Goal: Contribute content: Add original content to the website for others to see

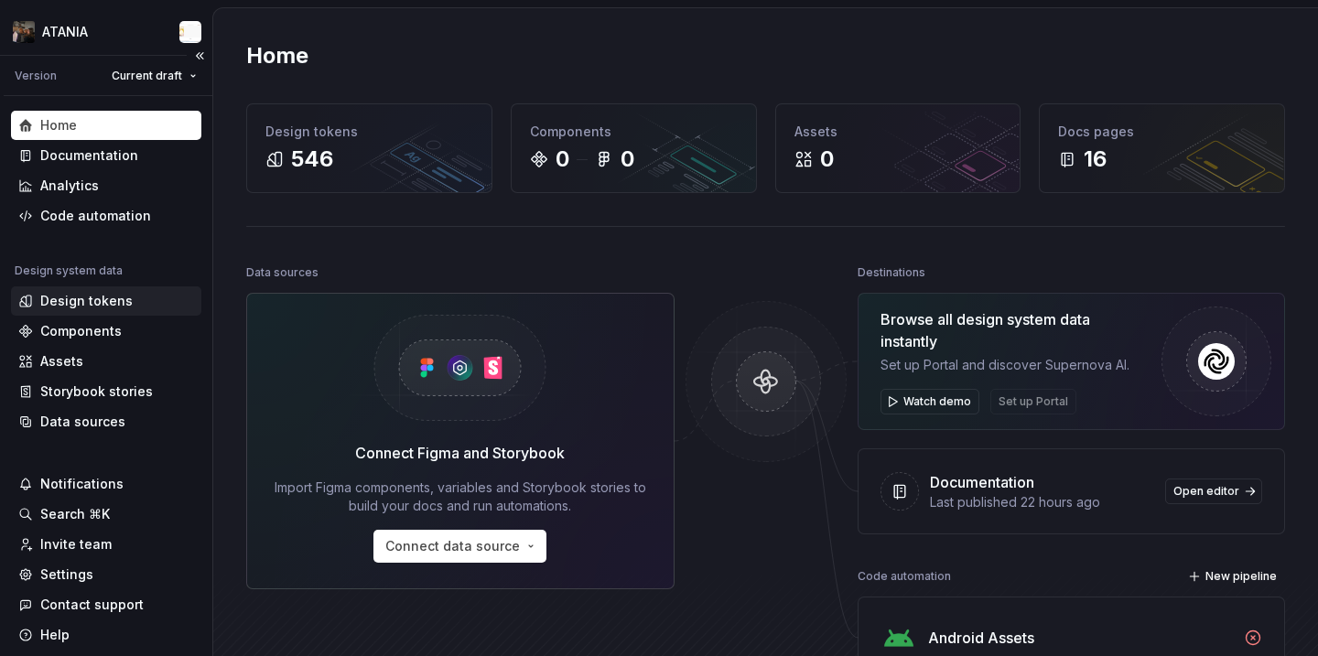
click at [84, 299] on div "Design tokens" at bounding box center [86, 301] width 92 height 18
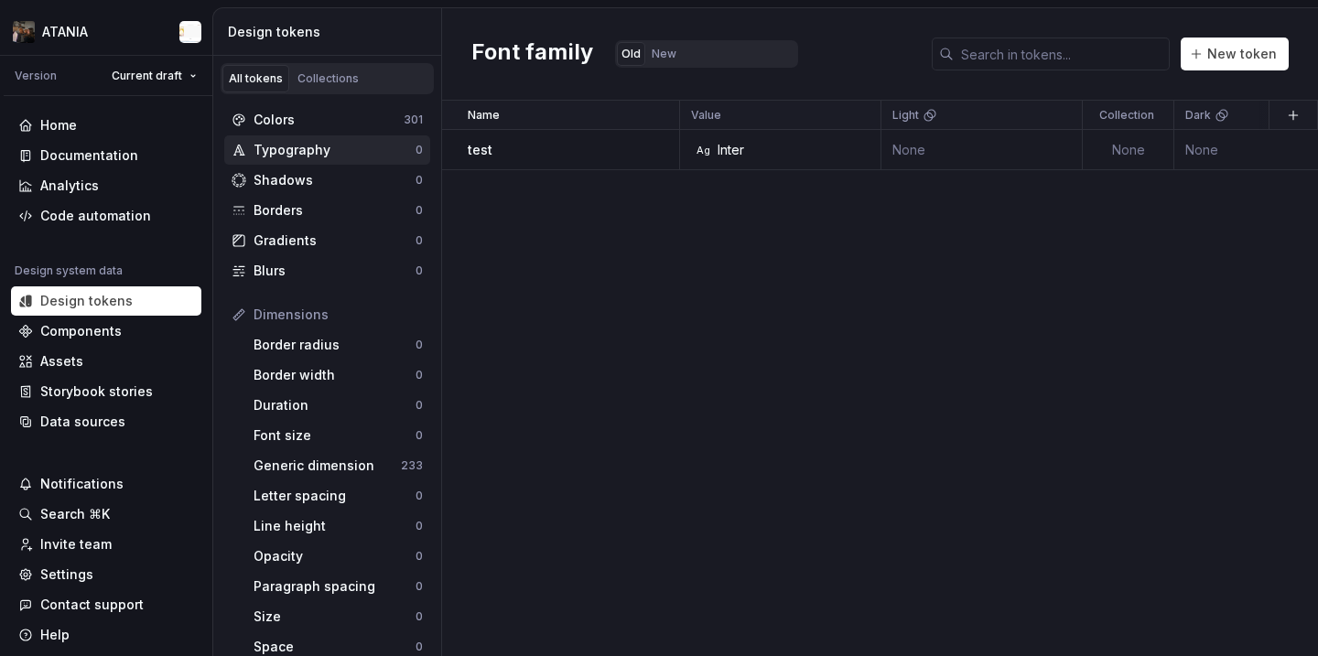
click at [352, 158] on div "Typography" at bounding box center [335, 150] width 162 height 18
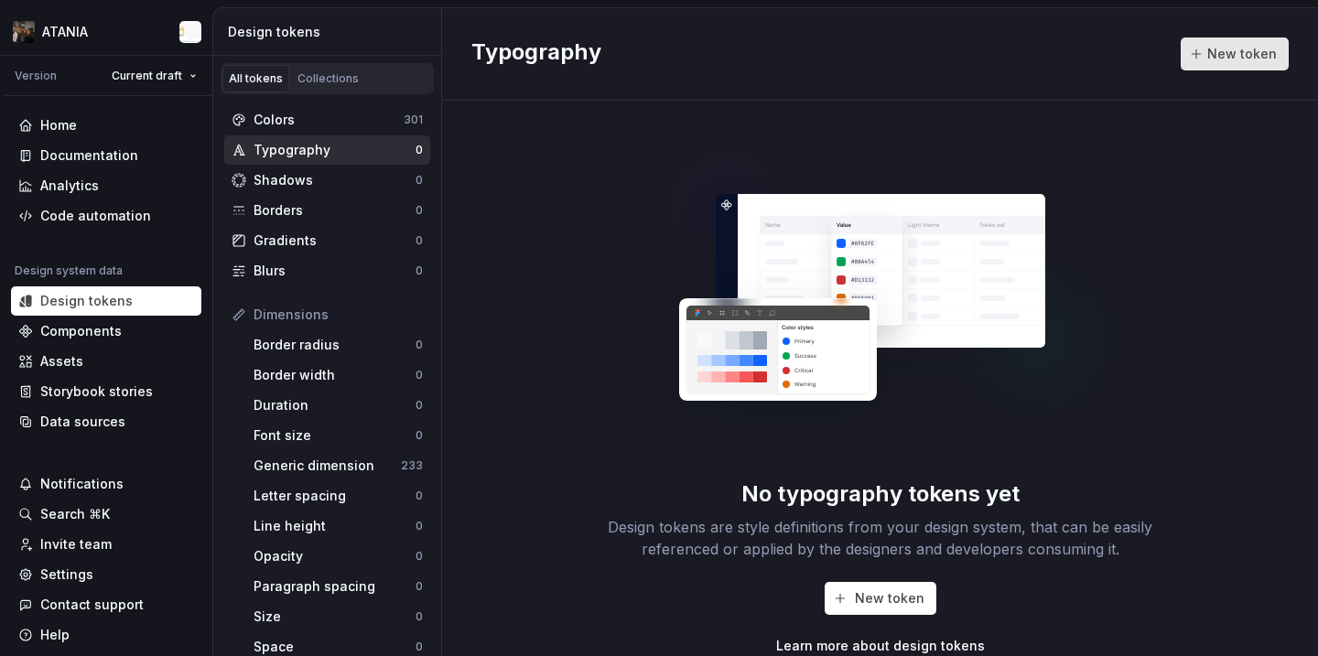
click at [1224, 58] on span "New token" at bounding box center [1243, 54] width 70 height 18
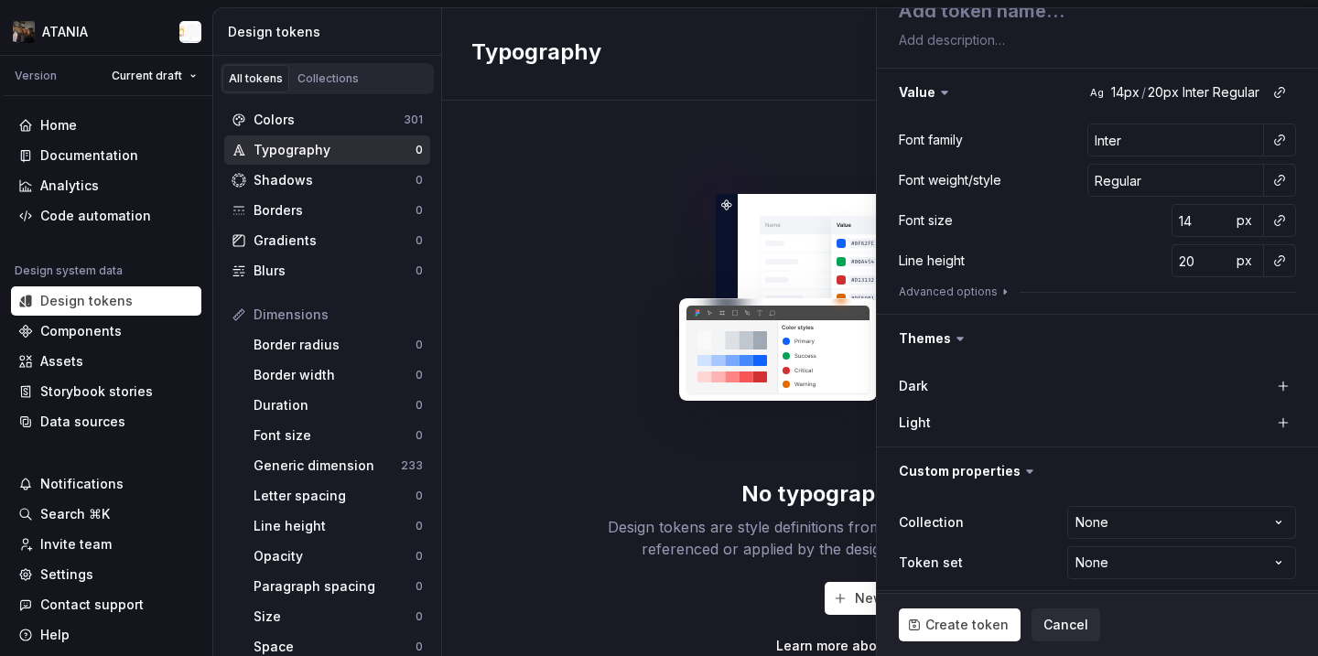
scroll to position [224, 0]
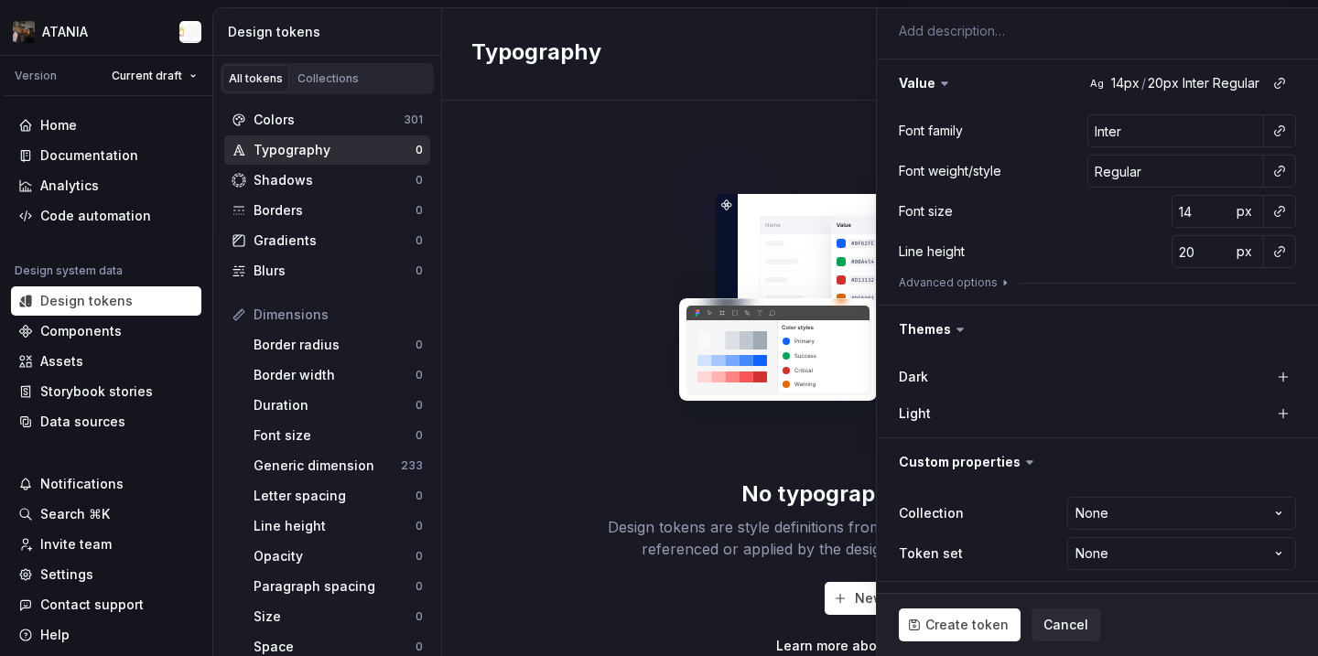
type textarea "*"
